Goal: Ask a question

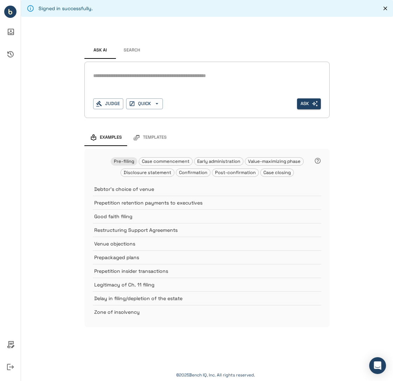
click at [59, 141] on div "Ask AI Search * Judge QUICK Ask Examples Templates Pre-filing Case commencement…" at bounding box center [207, 179] width 372 height 324
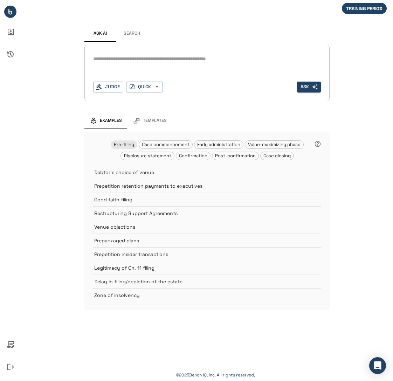
click at [162, 60] on textarea at bounding box center [207, 59] width 228 height 8
type textarea "*"
click at [110, 86] on button "Judge" at bounding box center [108, 87] width 30 height 11
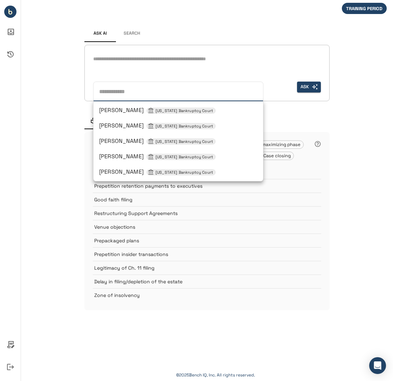
click at [124, 137] on span "[PERSON_NAME] [US_STATE] Bankruptcy Court" at bounding box center [157, 140] width 117 height 7
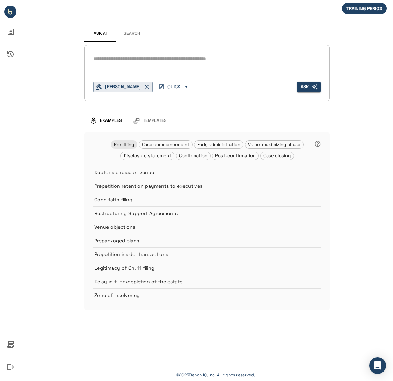
click at [117, 60] on textarea at bounding box center [207, 59] width 228 height 8
type textarea "*"
click at [131, 63] on div "*" at bounding box center [207, 59] width 228 height 11
type textarea "**********"
click at [150, 85] on icon "button" at bounding box center [147, 87] width 6 height 6
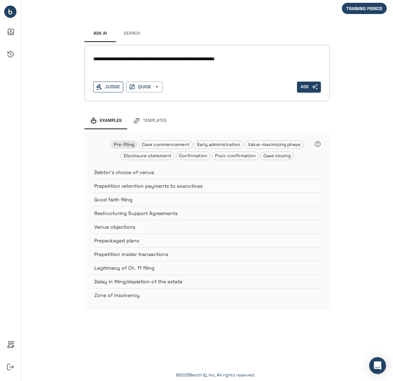
drag, startPoint x: 93, startPoint y: 58, endPoint x: 272, endPoint y: 61, distance: 178.6
click at [272, 61] on textarea "**********" at bounding box center [207, 59] width 228 height 8
click at [277, 60] on textarea "**********" at bounding box center [207, 59] width 228 height 8
click at [261, 60] on textarea "**********" at bounding box center [207, 59] width 228 height 8
drag, startPoint x: 225, startPoint y: 59, endPoint x: 254, endPoint y: 62, distance: 28.8
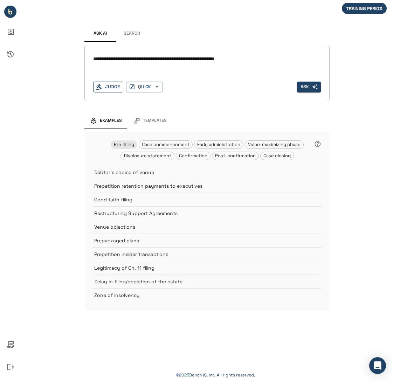
click at [254, 62] on textarea "**********" at bounding box center [207, 59] width 228 height 8
click at [258, 60] on textarea "**********" at bounding box center [207, 59] width 228 height 8
drag, startPoint x: 113, startPoint y: 58, endPoint x: 150, endPoint y: 61, distance: 36.9
click at [150, 61] on textarea "**********" at bounding box center [207, 59] width 228 height 8
click at [168, 56] on textarea "**********" at bounding box center [207, 59] width 228 height 8
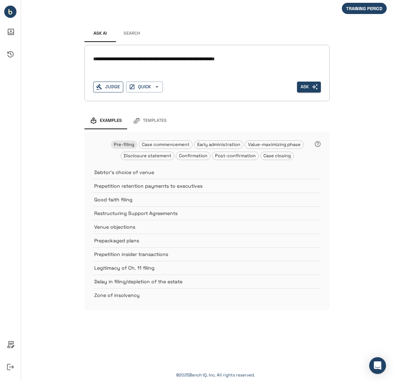
drag, startPoint x: 151, startPoint y: 58, endPoint x: 115, endPoint y: 58, distance: 36.1
click at [115, 58] on textarea "**********" at bounding box center [207, 59] width 228 height 8
click at [165, 58] on textarea "**********" at bounding box center [207, 59] width 228 height 8
click at [266, 57] on textarea "**********" at bounding box center [207, 59] width 228 height 8
click at [122, 86] on button "Judge" at bounding box center [108, 87] width 30 height 11
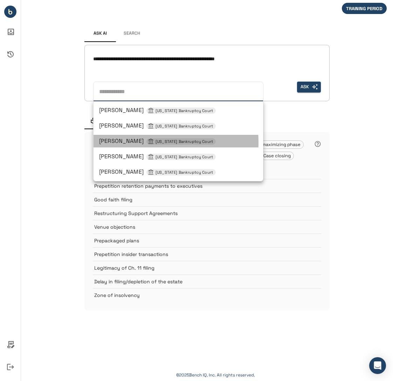
click at [130, 143] on span "[PERSON_NAME] [US_STATE] Bankruptcy Court" at bounding box center [157, 140] width 117 height 7
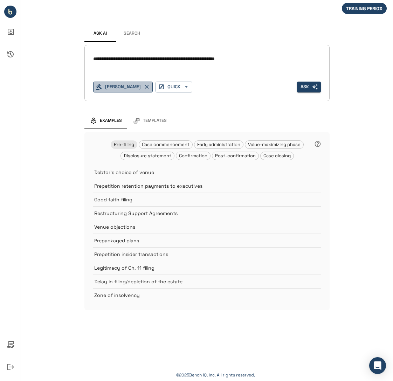
click at [149, 89] on icon "button" at bounding box center [147, 87] width 4 height 4
click at [113, 85] on button "Judge" at bounding box center [108, 87] width 30 height 11
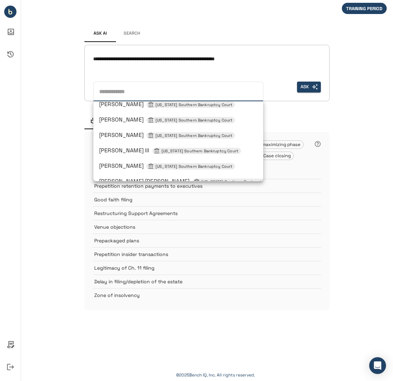
scroll to position [350, 0]
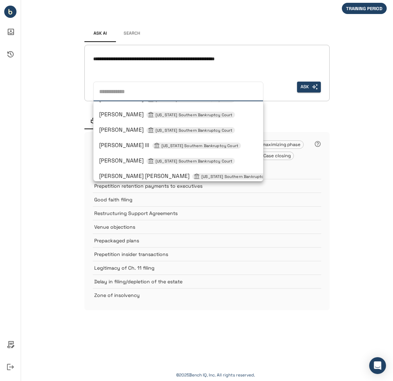
click at [63, 134] on div "**********" at bounding box center [207, 162] width 372 height 324
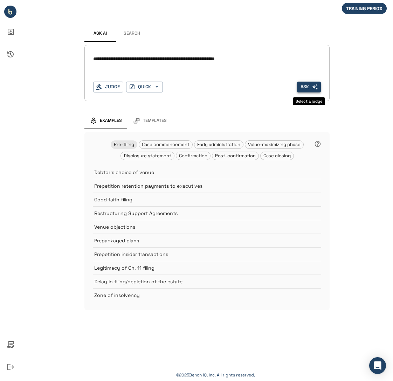
click at [308, 85] on button "Ask" at bounding box center [309, 87] width 24 height 11
click at [298, 89] on button "Ask" at bounding box center [309, 87] width 24 height 11
click at [111, 89] on button "Judge" at bounding box center [108, 87] width 30 height 11
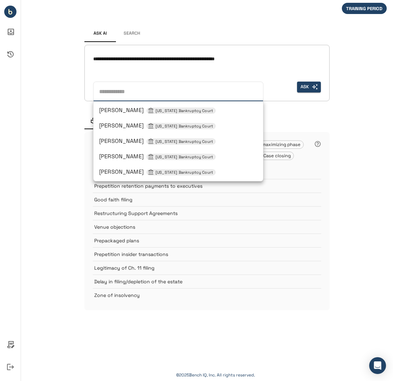
click at [120, 139] on span "[PERSON_NAME] [US_STATE] Bankruptcy Court" at bounding box center [157, 140] width 117 height 7
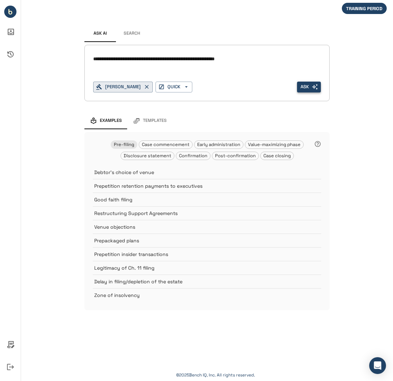
click at [300, 85] on button "Ask" at bounding box center [309, 87] width 24 height 11
click at [102, 86] on icon "button" at bounding box center [99, 87] width 6 height 6
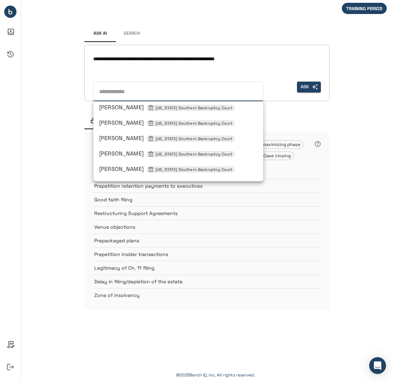
scroll to position [462, 0]
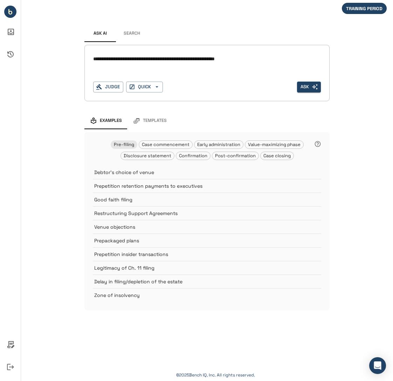
click at [56, 154] on div "**********" at bounding box center [207, 162] width 372 height 324
click at [157, 86] on icon "button" at bounding box center [156, 86] width 3 height 1
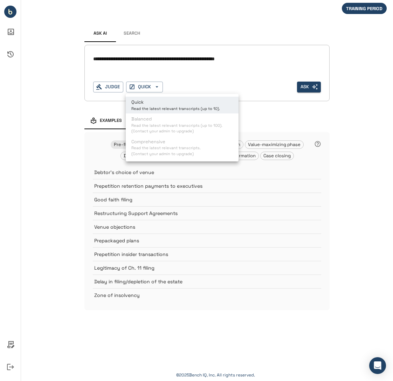
click at [54, 112] on div at bounding box center [196, 190] width 393 height 381
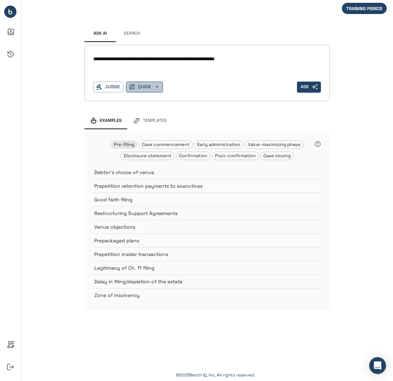
click at [155, 87] on icon "button" at bounding box center [157, 87] width 6 height 6
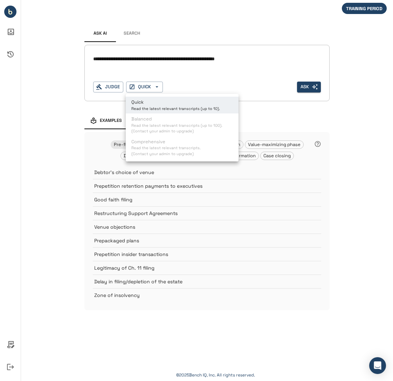
click at [54, 108] on div at bounding box center [196, 190] width 393 height 381
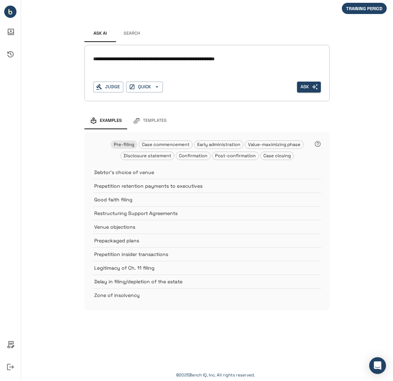
click at [130, 35] on button "Search" at bounding box center [132, 33] width 32 height 17
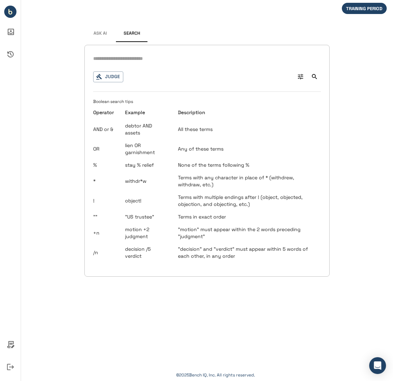
click at [96, 36] on span "Ask AI" at bounding box center [99, 34] width 13 height 6
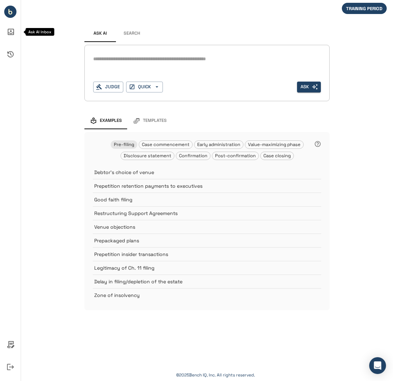
click at [11, 33] on icon "Ask AI Inbox" at bounding box center [10, 31] width 17 height 17
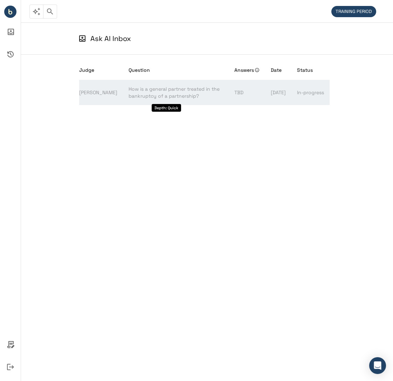
click at [129, 95] on span "How is a general partner treated in the bankruptcy of a partnership?" at bounding box center [174, 92] width 91 height 13
click at [87, 92] on td "[PERSON_NAME]" at bounding box center [101, 92] width 44 height 25
drag, startPoint x: 237, startPoint y: 91, endPoint x: 229, endPoint y: 92, distance: 8.1
click at [229, 92] on td "TBD" at bounding box center [247, 92] width 36 height 25
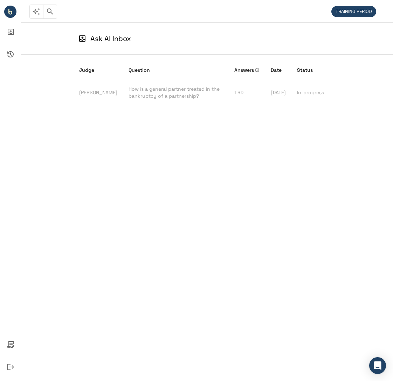
click at [338, 93] on div "Judge Question Answers Date Status [PERSON_NAME] How is a general partner treat…" at bounding box center [207, 207] width 372 height 304
click at [105, 40] on p "Ask AI Inbox" at bounding box center [110, 38] width 41 height 11
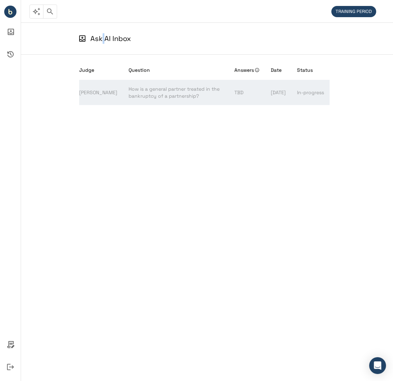
drag, startPoint x: 324, startPoint y: 93, endPoint x: 286, endPoint y: 97, distance: 38.0
click at [286, 97] on tr "[PERSON_NAME] How is a general partner treated in the bankruptcy of a partnersh…" at bounding box center [204, 92] width 250 height 25
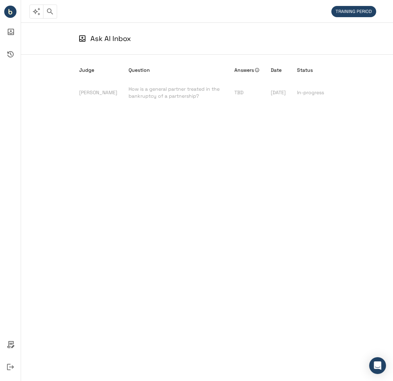
drag, startPoint x: 286, startPoint y: 97, endPoint x: 240, endPoint y: 114, distance: 48.8
click at [240, 114] on div "Judge Question Answers Date Status [PERSON_NAME] How is a general partner treat…" at bounding box center [207, 207] width 256 height 304
click at [15, 12] on circle "Bench IQ" at bounding box center [10, 12] width 12 height 12
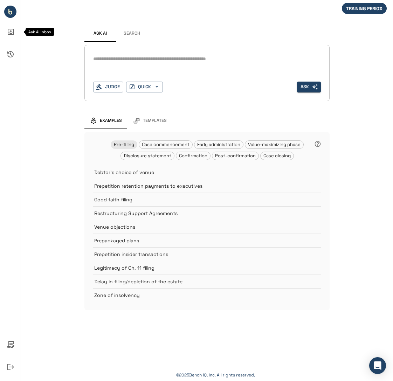
click at [13, 33] on icon "Ask AI Inbox" at bounding box center [11, 32] width 6 height 6
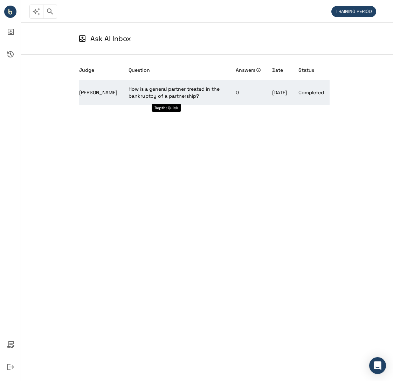
click at [189, 91] on span "How is a general partner treated in the bankruptcy of a partnership?" at bounding box center [174, 92] width 91 height 13
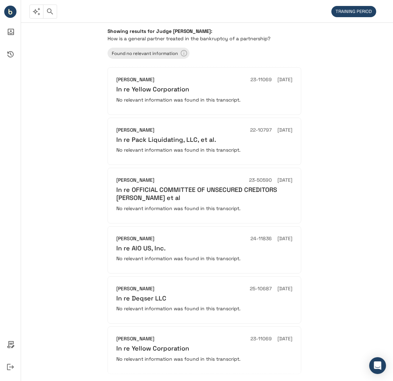
drag, startPoint x: 171, startPoint y: 32, endPoint x: 211, endPoint y: 30, distance: 39.9
click at [211, 30] on h6 "Showing results for Judge [PERSON_NAME]:" at bounding box center [206, 31] width 199 height 6
click at [226, 33] on h6 "Showing results for Judge [PERSON_NAME]:" at bounding box center [206, 31] width 199 height 6
click at [215, 42] on p "How is a general partner treated in the bankruptcy of a partnership?" at bounding box center [206, 38] width 199 height 7
drag, startPoint x: 171, startPoint y: 32, endPoint x: 213, endPoint y: 33, distance: 42.0
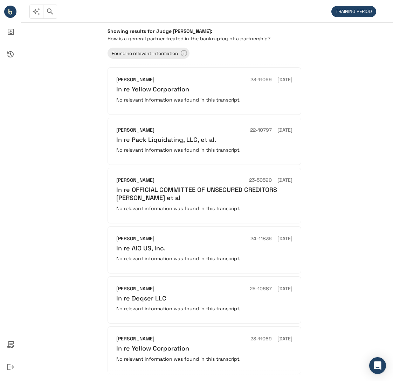
click at [213, 33] on h6 "Showing results for Judge [PERSON_NAME]:" at bounding box center [206, 31] width 199 height 6
drag, startPoint x: 213, startPoint y: 33, endPoint x: 286, endPoint y: 42, distance: 73.7
click at [286, 42] on p "How is a general partner treated in the bankruptcy of a partnership?" at bounding box center [206, 38] width 199 height 7
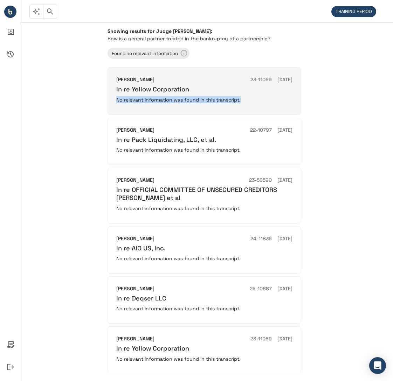
drag, startPoint x: 103, startPoint y: 103, endPoint x: 278, endPoint y: 98, distance: 174.8
click at [278, 98] on div "Showing results for Judge [PERSON_NAME]: How is a general partner treated in th…" at bounding box center [207, 201] width 216 height 359
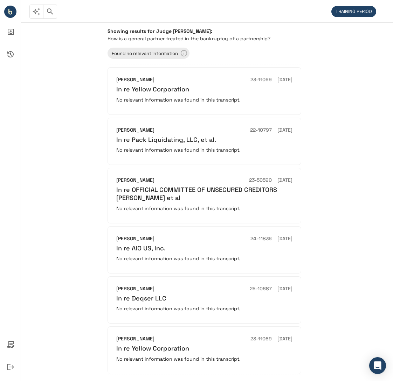
drag, startPoint x: 278, startPoint y: 98, endPoint x: 236, endPoint y: 53, distance: 61.2
click at [236, 53] on div "Found no relevant information" at bounding box center [206, 52] width 199 height 14
click at [9, 11] on icon "Bench IQ" at bounding box center [8, 11] width 1 height 4
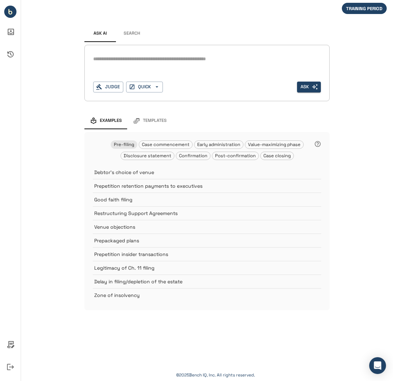
click at [132, 55] on textarea at bounding box center [207, 59] width 228 height 8
click at [111, 86] on button "Judge" at bounding box center [108, 87] width 30 height 11
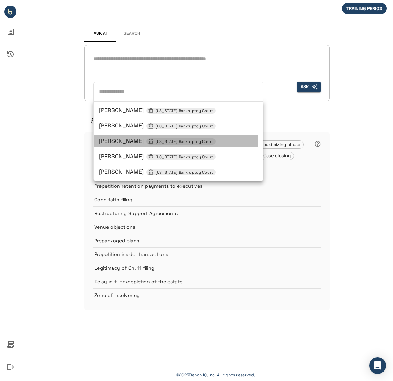
click at [121, 143] on span "[PERSON_NAME] [US_STATE] Bankruptcy Court" at bounding box center [157, 140] width 117 height 7
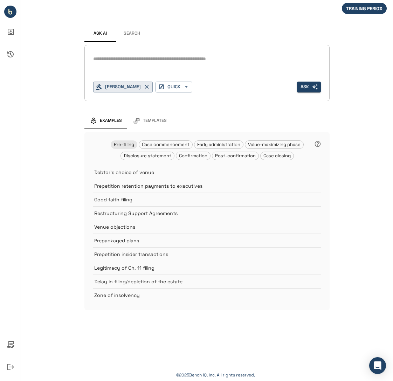
click at [121, 71] on div "*" at bounding box center [207, 65] width 228 height 22
click at [122, 59] on textarea at bounding box center [207, 59] width 228 height 8
type textarea "**********"
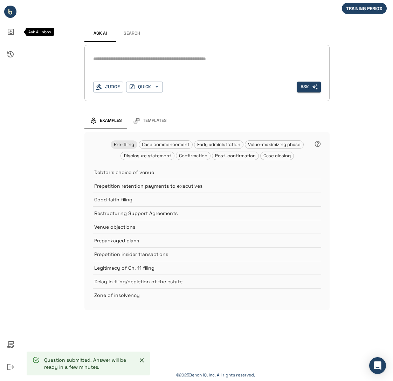
click at [11, 34] on icon "Ask AI Inbox" at bounding box center [11, 32] width 6 height 6
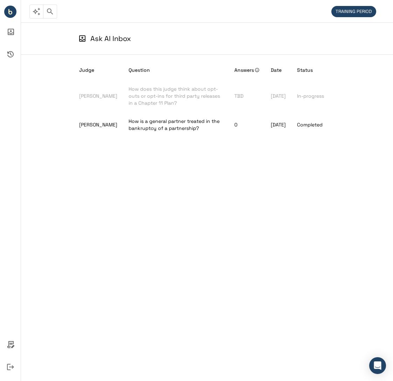
click at [220, 195] on div "Judge Question Answers Date Status [PERSON_NAME] How does this judge think abou…" at bounding box center [207, 207] width 256 height 304
click at [139, 241] on div "Judge Question Answers Date Status [PERSON_NAME] How does this judge think abou…" at bounding box center [207, 207] width 256 height 304
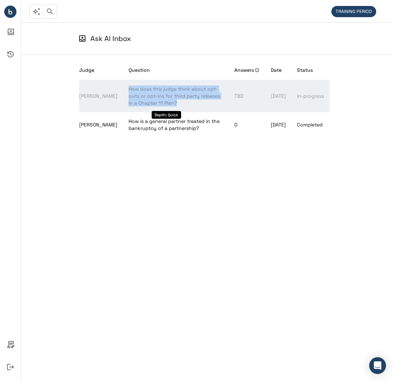
drag, startPoint x: 163, startPoint y: 102, endPoint x: 118, endPoint y: 86, distance: 47.5
click at [123, 86] on td "How does this judge think about opt-outs or opt-ins for third party releases in…" at bounding box center [176, 96] width 106 height 32
drag, startPoint x: 118, startPoint y: 86, endPoint x: 168, endPoint y: 101, distance: 51.9
click at [168, 101] on td "How does this judge think about opt-outs or opt-ins for third party releases in…" at bounding box center [176, 96] width 106 height 32
drag, startPoint x: 169, startPoint y: 105, endPoint x: 119, endPoint y: 90, distance: 52.6
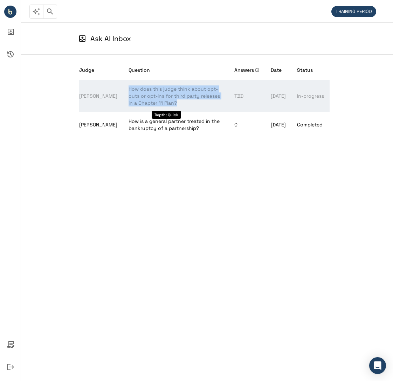
click at [123, 90] on td "How does this judge think about opt-outs or opt-ins for third party releases in…" at bounding box center [176, 96] width 106 height 32
drag, startPoint x: 119, startPoint y: 90, endPoint x: 171, endPoint y: 104, distance: 53.7
click at [171, 104] on td "How does this judge think about opt-outs or opt-ins for third party releases in…" at bounding box center [176, 96] width 106 height 32
drag, startPoint x: 169, startPoint y: 106, endPoint x: 117, endPoint y: 89, distance: 54.7
click at [123, 89] on td "How does this judge think about opt-outs or opt-ins for third party releases in…" at bounding box center [176, 96] width 106 height 32
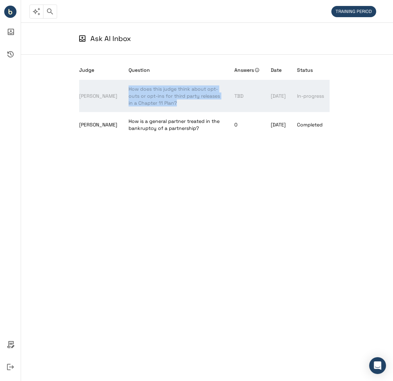
drag, startPoint x: 117, startPoint y: 89, endPoint x: 168, endPoint y: 106, distance: 53.7
click at [168, 106] on td "How does this judge think about opt-outs or opt-ins for third party releases in…" at bounding box center [176, 96] width 106 height 32
click at [166, 106] on td "How does this judge think about opt-outs or opt-ins for third party releases in…" at bounding box center [176, 96] width 106 height 32
drag, startPoint x: 166, startPoint y: 106, endPoint x: 119, endPoint y: 92, distance: 48.6
click at [123, 92] on td "How does this judge think about opt-outs or opt-ins for third party releases in…" at bounding box center [176, 96] width 106 height 32
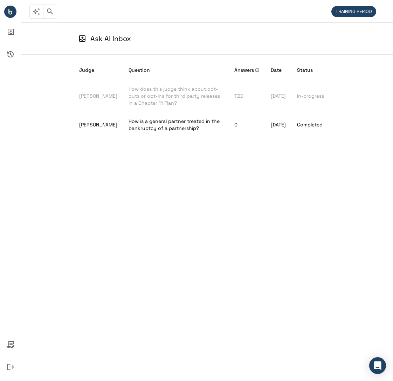
drag, startPoint x: 119, startPoint y: 92, endPoint x: 180, endPoint y: 179, distance: 106.0
click at [180, 179] on div "Judge Question Answers Date Status [PERSON_NAME] How does this judge think abou…" at bounding box center [207, 207] width 256 height 304
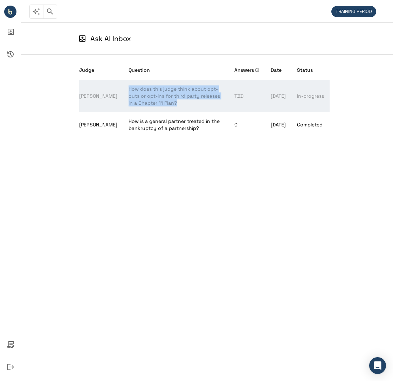
drag, startPoint x: 164, startPoint y: 106, endPoint x: 117, endPoint y: 90, distance: 49.6
click at [123, 90] on td "How does this judge think about opt-outs or opt-ins for third party releases in…" at bounding box center [176, 96] width 106 height 32
drag, startPoint x: 117, startPoint y: 90, endPoint x: 178, endPoint y: 104, distance: 63.0
click at [178, 104] on td "How does this judge think about opt-outs or opt-ins for third party releases in…" at bounding box center [176, 96] width 106 height 32
drag, startPoint x: 179, startPoint y: 105, endPoint x: 117, endPoint y: 89, distance: 64.0
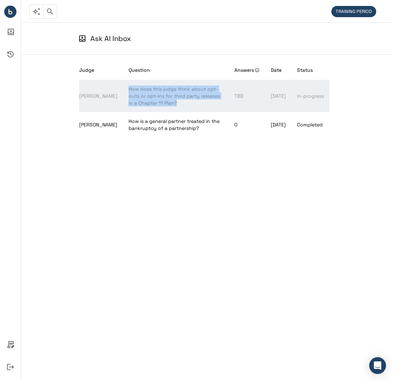
click at [123, 89] on td "How does this judge think about opt-outs or opt-ins for third party releases in…" at bounding box center [176, 96] width 106 height 32
drag, startPoint x: 117, startPoint y: 89, endPoint x: 182, endPoint y: 100, distance: 66.0
click at [182, 100] on td "How does this judge think about opt-outs or opt-ins for third party releases in…" at bounding box center [176, 96] width 106 height 32
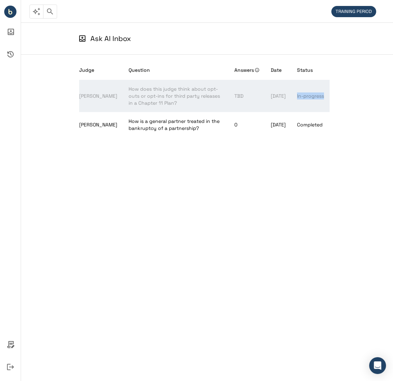
drag, startPoint x: 326, startPoint y: 95, endPoint x: 294, endPoint y: 97, distance: 31.5
click at [294, 97] on td "In-progress" at bounding box center [310, 96] width 38 height 32
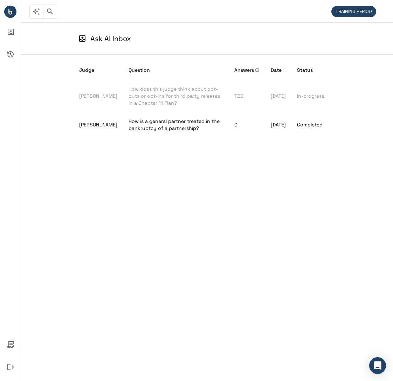
drag, startPoint x: 294, startPoint y: 97, endPoint x: 293, endPoint y: 184, distance: 87.2
click at [293, 184] on div "Judge Question Answers Date Status [PERSON_NAME] How does this judge think abou…" at bounding box center [207, 207] width 256 height 304
click at [10, 13] on circle "Bench IQ" at bounding box center [10, 12] width 12 height 12
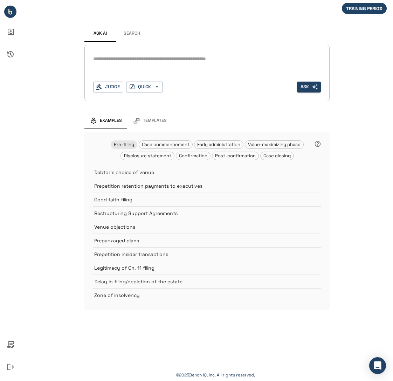
click at [133, 34] on button "Search" at bounding box center [132, 33] width 32 height 17
